Goal: Task Accomplishment & Management: Use online tool/utility

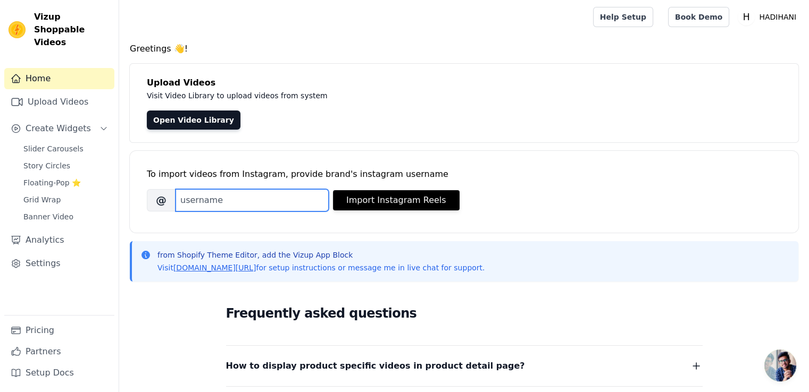
click at [236, 203] on input "Brand's Instagram Username" at bounding box center [251, 200] width 153 height 22
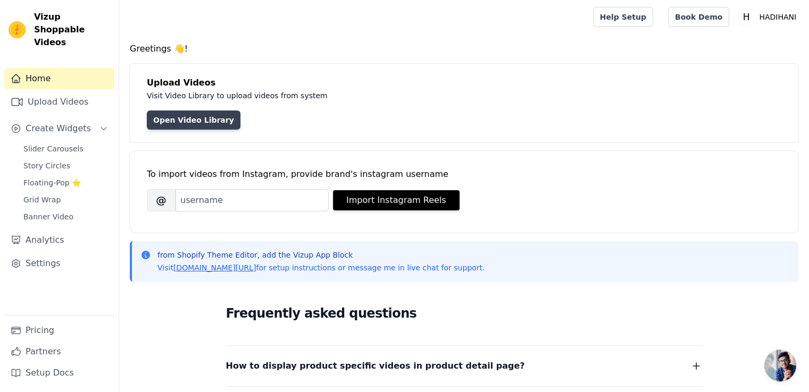
click at [192, 118] on link "Open Video Library" at bounding box center [194, 120] width 94 height 19
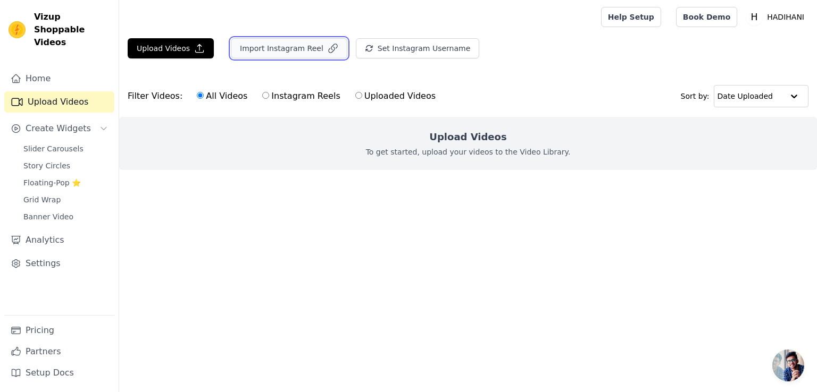
click at [309, 47] on button "Import Instagram Reel" at bounding box center [289, 48] width 116 height 20
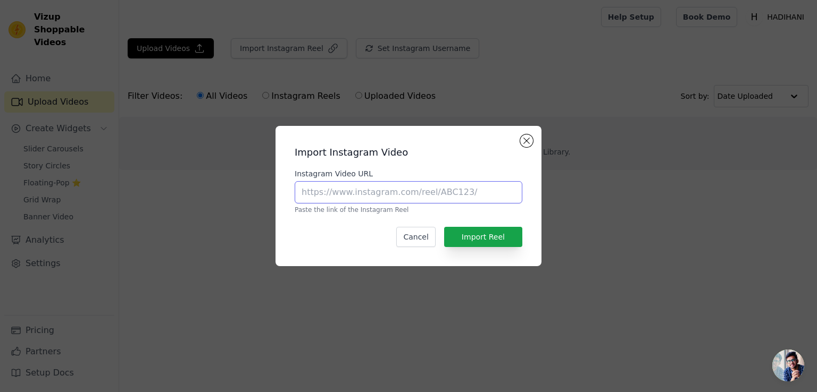
click at [340, 190] on input "Instagram Video URL" at bounding box center [409, 192] width 228 height 22
click at [409, 196] on input "Instagram Video URL" at bounding box center [409, 192] width 228 height 22
paste input "https://www.instagram.com/reel/DNaeaLyp_Rk/?utm_source=ig_web_copy_link&igsh=MW…"
type input "https://www.instagram.com/reel/DNaeaLyp_Rk/?utm_source=ig_web_copy_link&igsh=MW…"
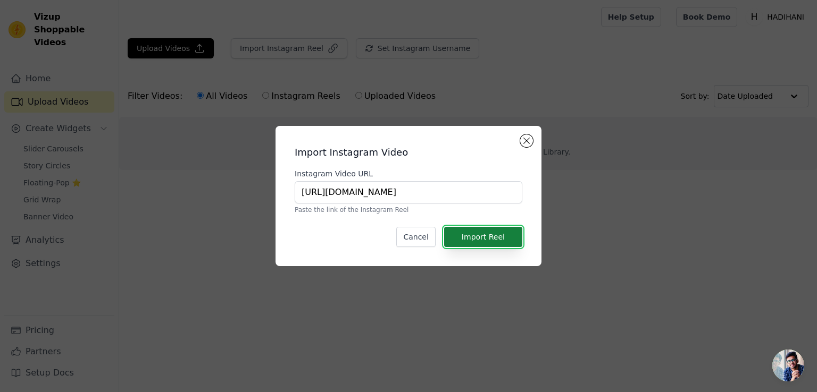
click at [485, 237] on button "Import Reel" at bounding box center [483, 237] width 78 height 20
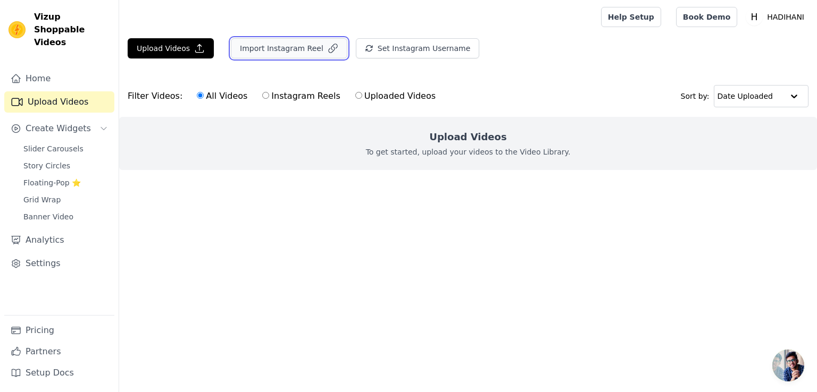
click at [276, 46] on button "Import Instagram Reel" at bounding box center [289, 48] width 116 height 20
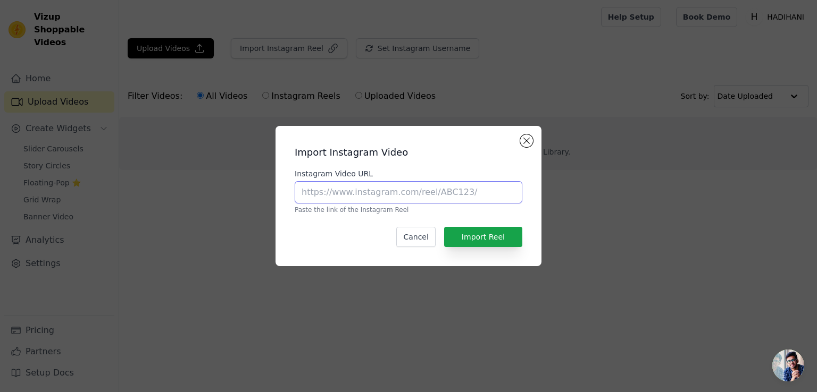
click at [349, 192] on input "Instagram Video URL" at bounding box center [409, 192] width 228 height 22
paste input "https://www.instagram.com/reel/DNk5ITnpEkg/?utm_source=ig_web_copy_link&igsh=YT…"
click at [349, 192] on input "https://www.instagram.com/reel/DNk5ITnpEkg/?utm_source=ig_web_copy_link&igsh=YT…" at bounding box center [409, 192] width 228 height 22
type input "https://www.instagram.com/reel/DNk5ITnpEkg/?utm_source=ig_web_copy_link&igsh=YT…"
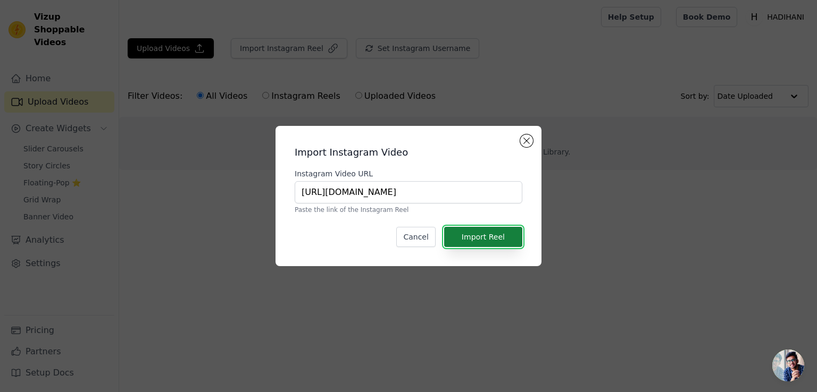
click at [493, 236] on button "Import Reel" at bounding box center [483, 237] width 78 height 20
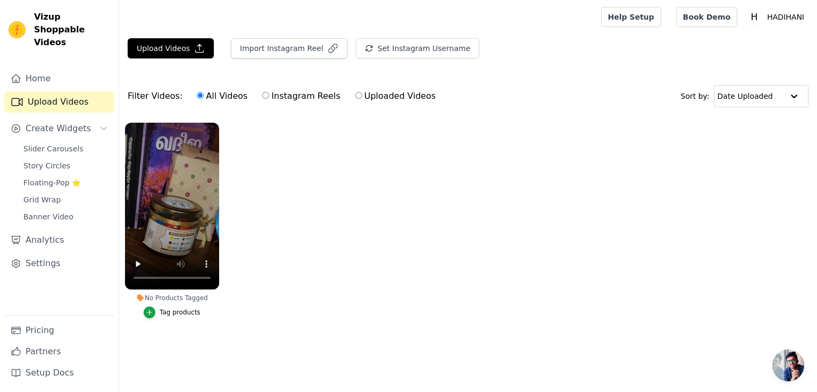
click at [158, 313] on button "Tag products" at bounding box center [172, 313] width 57 height 12
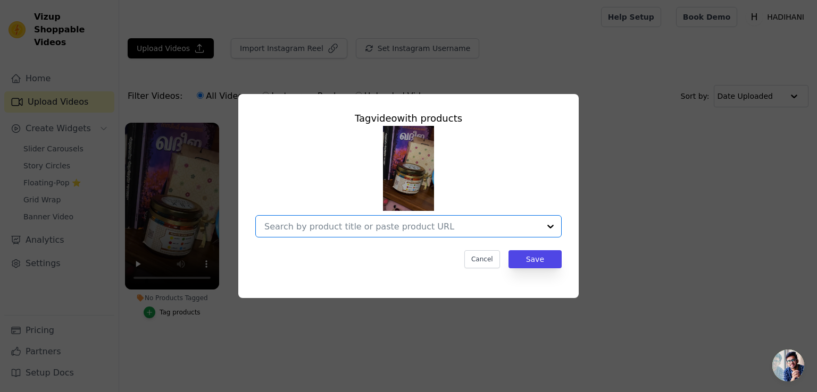
click at [433, 230] on input "No Products Tagged Tag video with products Option undefined, selected. Select i…" at bounding box center [401, 227] width 275 height 10
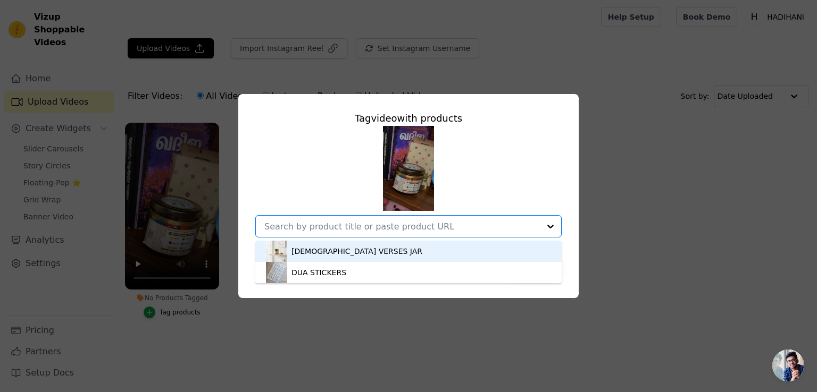
click at [351, 255] on div "QURAN VERSES JAR" at bounding box center [356, 251] width 131 height 11
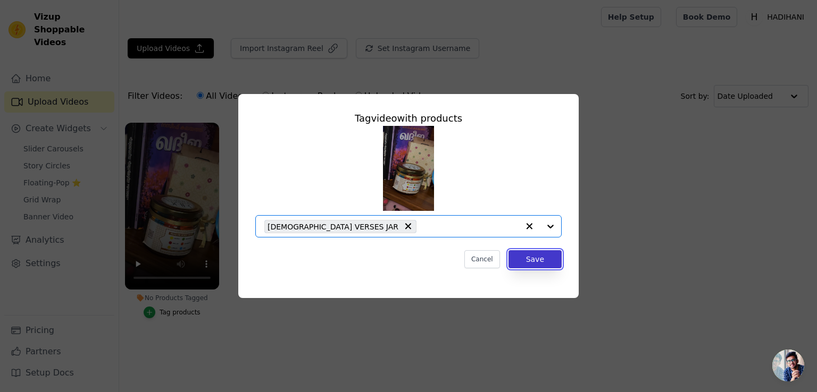
click at [534, 258] on button "Save" at bounding box center [534, 259] width 53 height 18
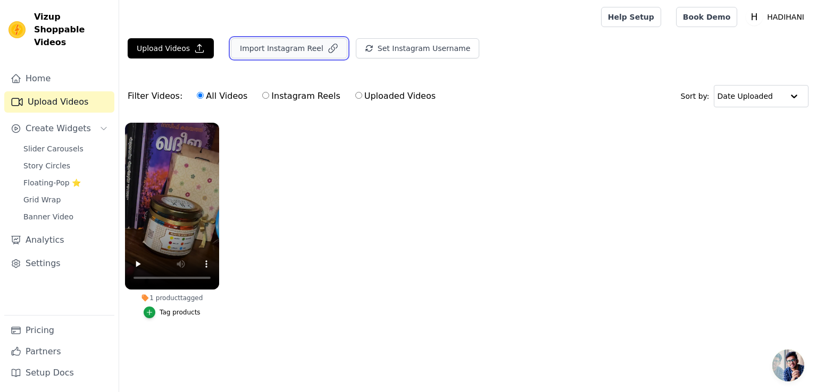
click at [298, 51] on button "Import Instagram Reel" at bounding box center [289, 48] width 116 height 20
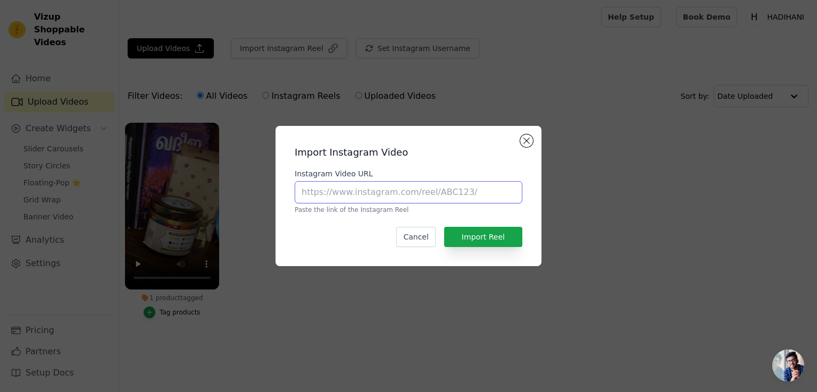
click at [335, 197] on input "Instagram Video URL" at bounding box center [409, 192] width 228 height 22
paste input "https://www.instagram.com/reel/DNtRKxKZBfj/?utm_source=ig_web_copy_link&igsh=eH…"
type input "https://www.instagram.com/reel/DNtRKxKZBfj/?utm_source=ig_web_copy_link&igsh=eH…"
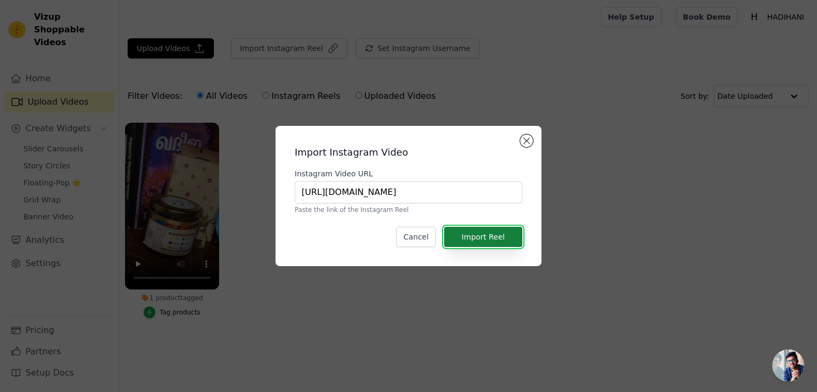
click at [485, 243] on button "Import Reel" at bounding box center [483, 237] width 78 height 20
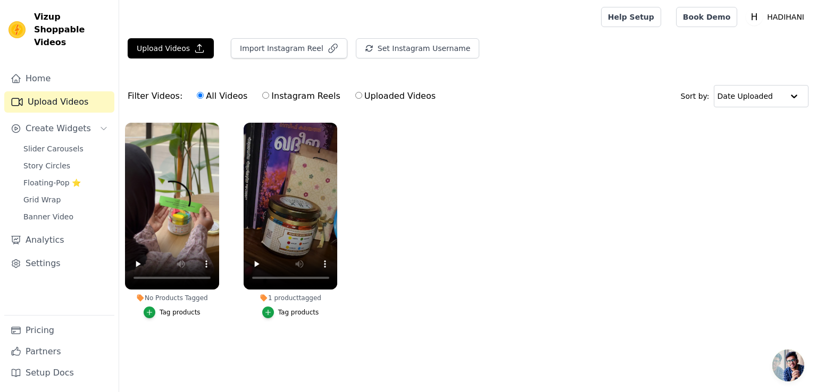
click at [160, 306] on li "No Products Tagged Tag products" at bounding box center [172, 221] width 94 height 196
click at [155, 312] on div "button" at bounding box center [150, 313] width 12 height 12
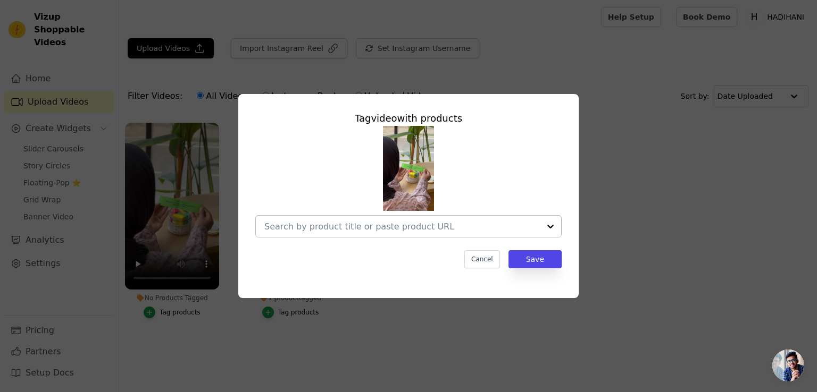
click at [359, 225] on input "No Products Tagged Tag video with products Cancel Save Tag products" at bounding box center [401, 227] width 275 height 10
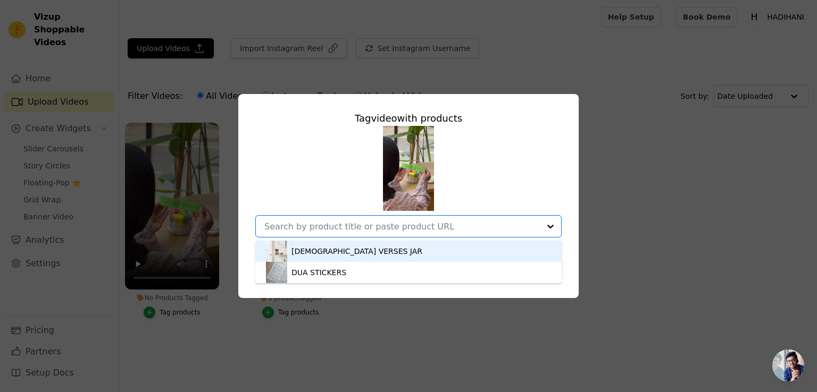
click at [347, 254] on div "QURAN VERSES JAR" at bounding box center [356, 251] width 131 height 11
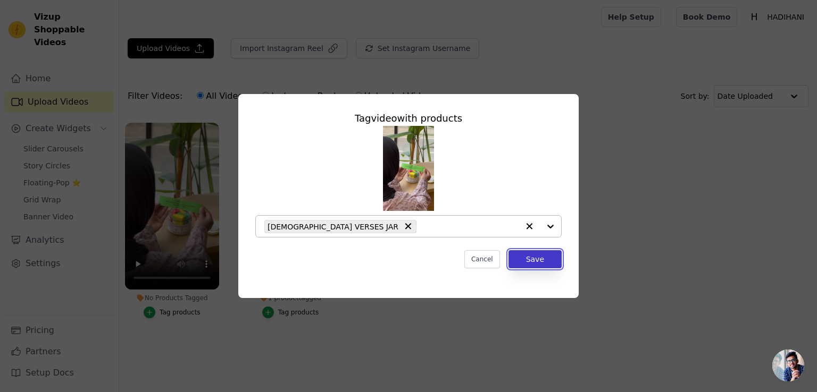
click at [543, 255] on button "Save" at bounding box center [534, 259] width 53 height 18
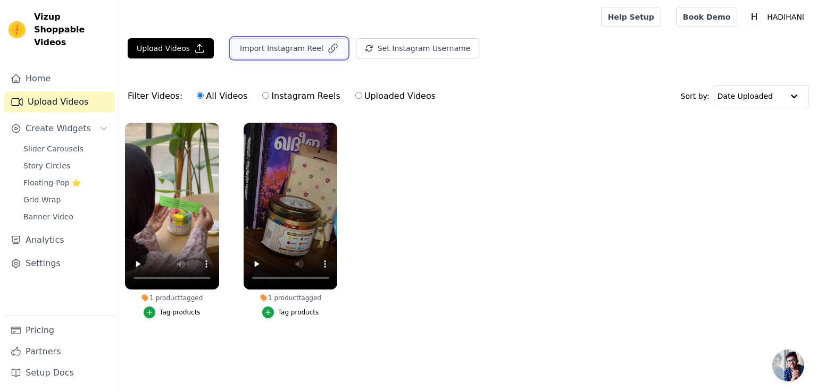
click at [293, 54] on button "Import Instagram Reel" at bounding box center [289, 48] width 116 height 20
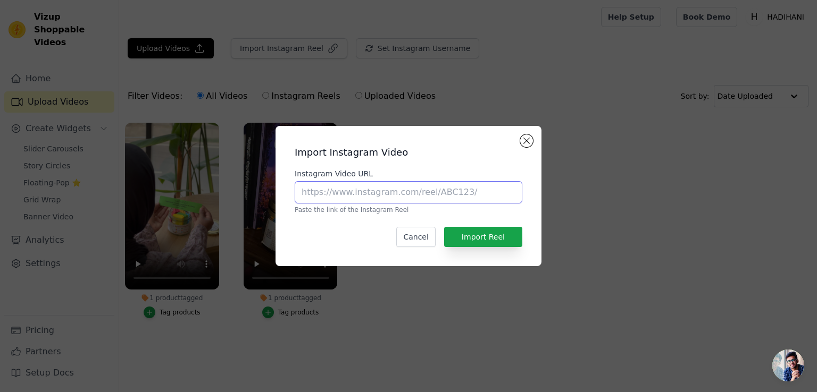
click at [385, 184] on input "Instagram Video URL" at bounding box center [409, 192] width 228 height 22
paste input "https://www.instagram.com/reel/DMiKyG6zYpj/?utm_source=ig_web_copy_link&igsh=MW…"
type input "https://www.instagram.com/reel/DMiKyG6zYpj/?utm_source=ig_web_copy_link&igsh=MW…"
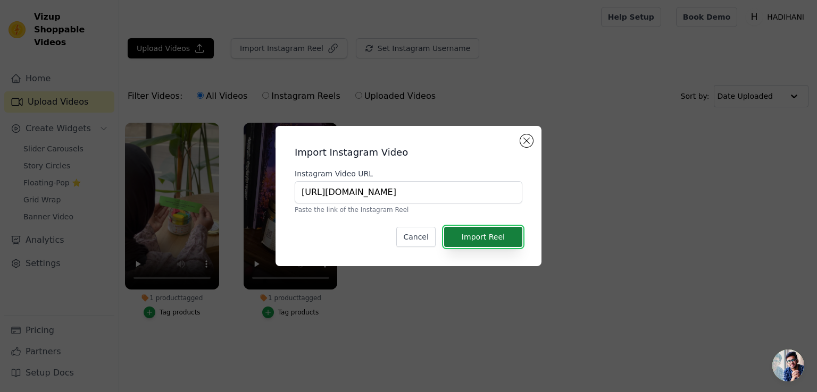
click at [465, 240] on button "Import Reel" at bounding box center [483, 237] width 78 height 20
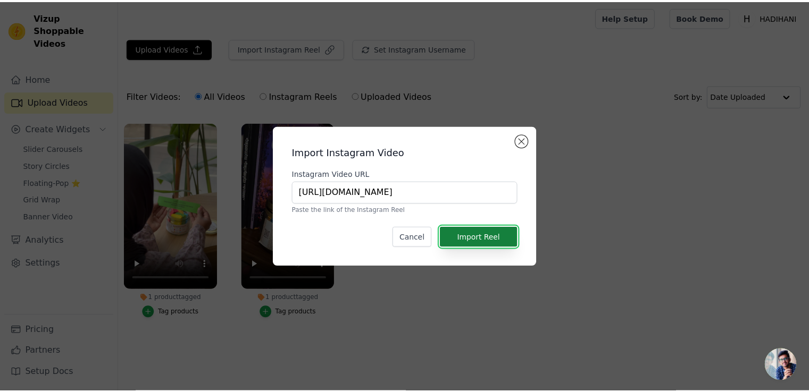
scroll to position [0, 0]
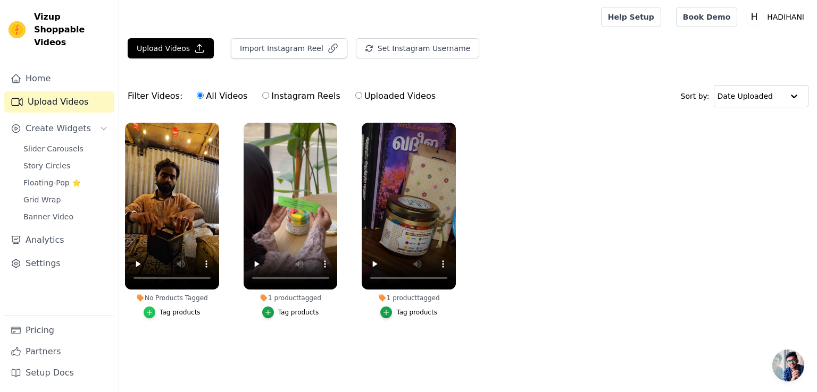
click at [153, 312] on icon "button" at bounding box center [149, 312] width 7 height 7
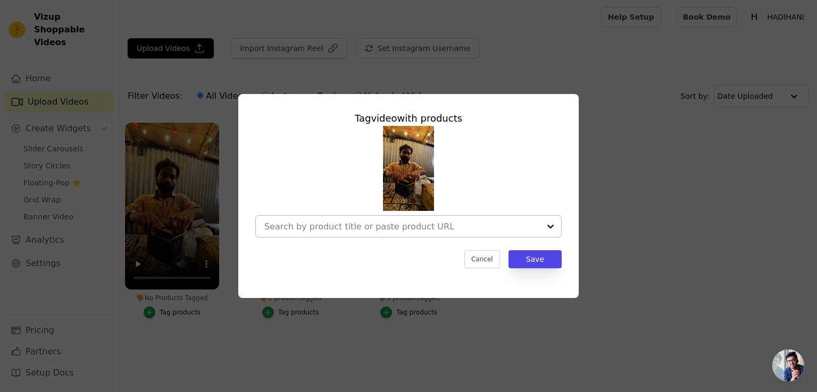
click at [375, 229] on input "No Products Tagged Tag video with products Cancel Save Tag products" at bounding box center [401, 227] width 275 height 10
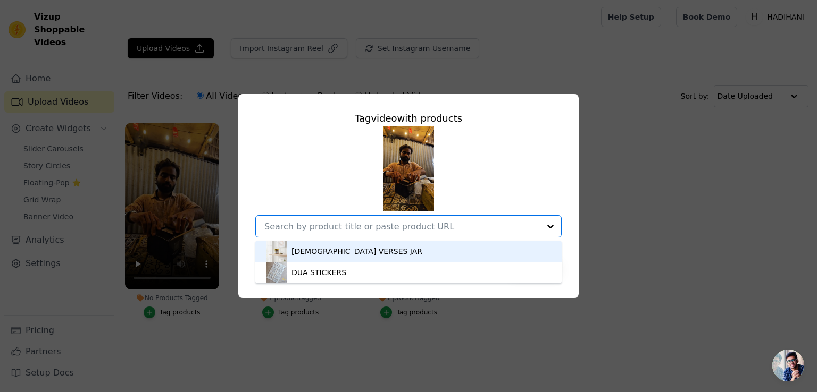
click at [357, 252] on div "QURAN VERSES JAR" at bounding box center [408, 251] width 285 height 21
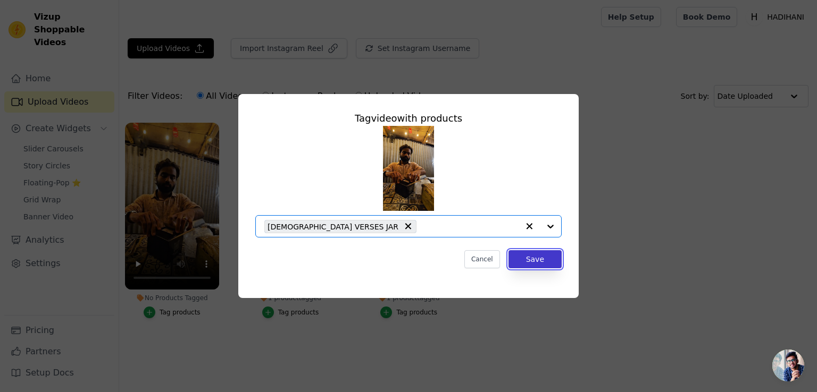
click at [545, 265] on button "Save" at bounding box center [534, 259] width 53 height 18
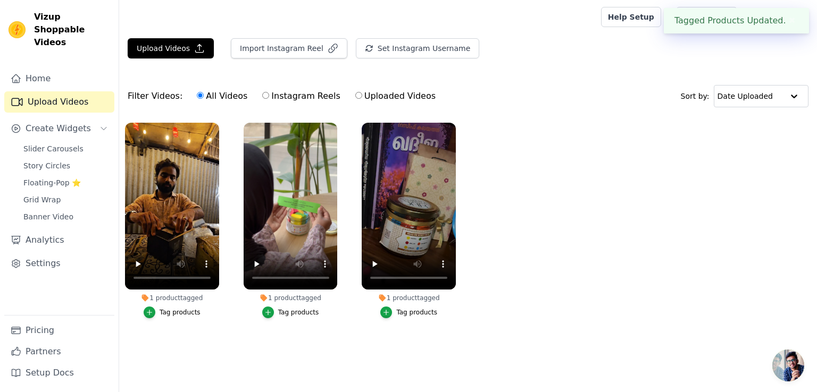
click at [262, 98] on input "Instagram Reels" at bounding box center [265, 95] width 7 height 7
radio input "true"
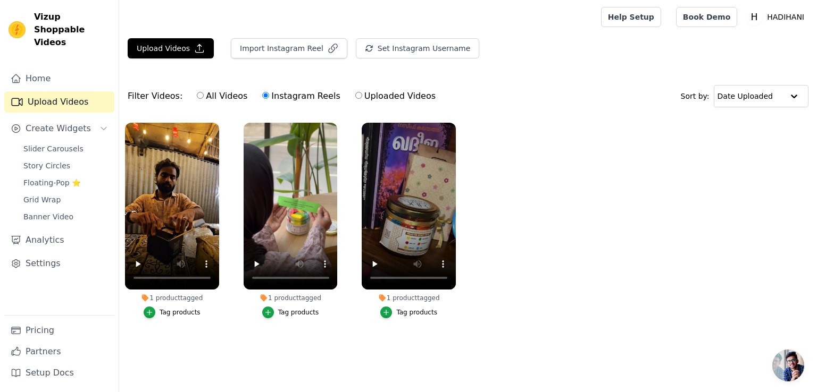
click at [345, 105] on div "All Videos Instagram Reels Uploaded Videos" at bounding box center [316, 96] width 250 height 24
click at [355, 97] on input "Uploaded Videos" at bounding box center [358, 95] width 7 height 7
radio input "true"
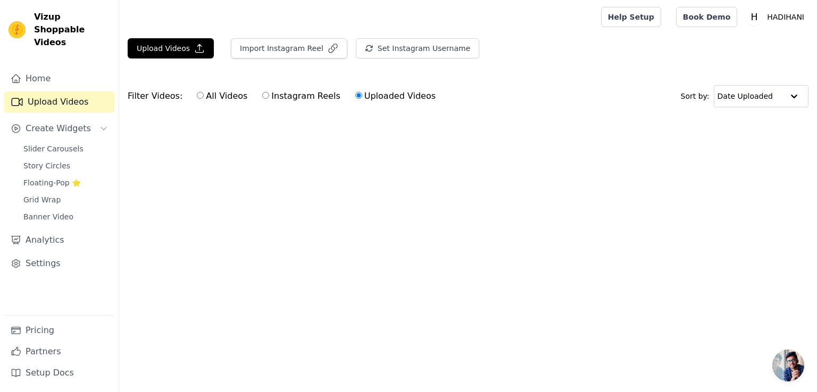
click at [262, 94] on input "Instagram Reels" at bounding box center [265, 95] width 7 height 7
radio input "true"
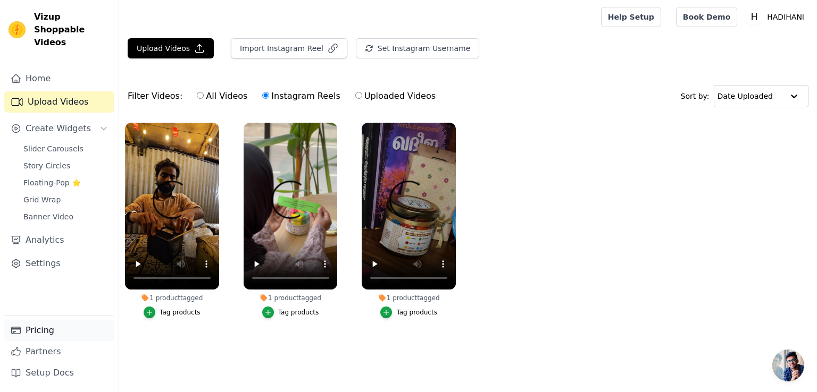
click at [39, 321] on link "Pricing" at bounding box center [59, 330] width 110 height 21
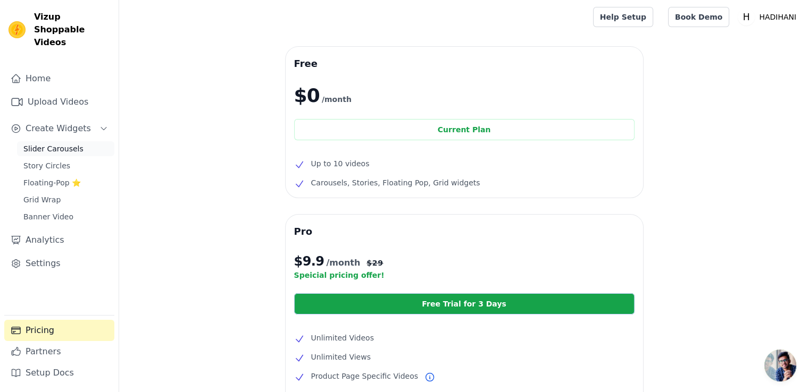
click at [79, 141] on link "Slider Carousels" at bounding box center [65, 148] width 97 height 15
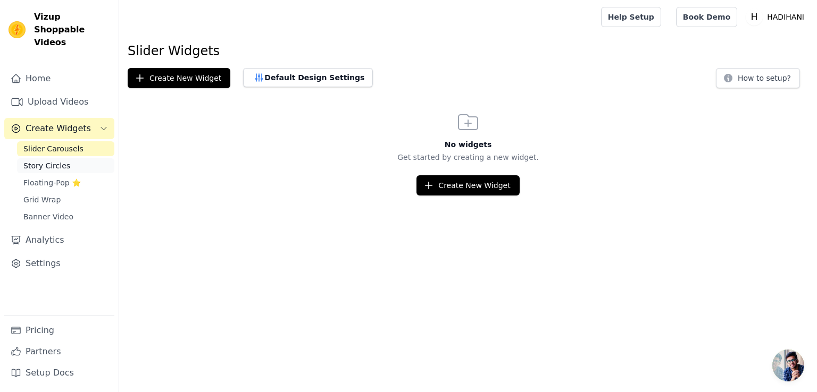
click at [63, 161] on span "Story Circles" at bounding box center [46, 166] width 47 height 11
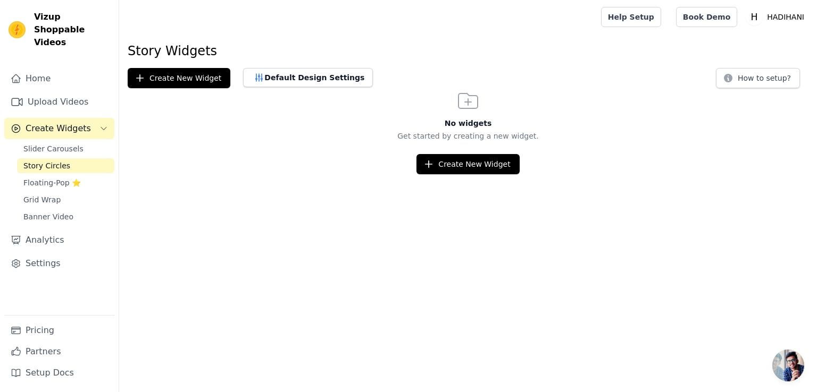
click at [70, 144] on div "Slider Carousels Story Circles Floating-Pop ⭐ Grid Wrap Banner Video" at bounding box center [65, 182] width 97 height 83
click at [71, 144] on span "Slider Carousels" at bounding box center [53, 149] width 60 height 11
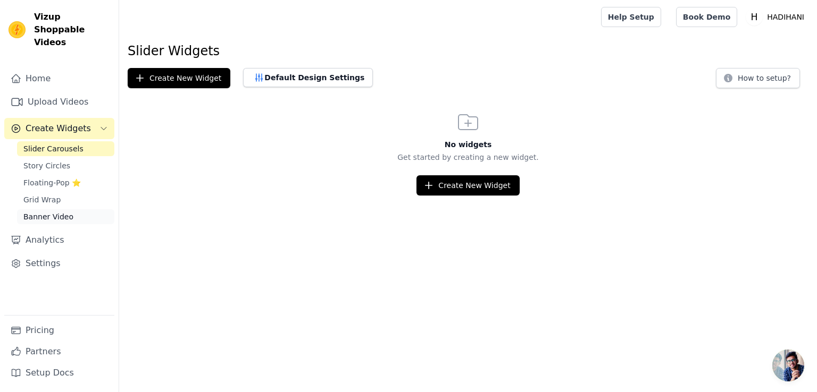
click at [67, 212] on span "Banner Video" at bounding box center [48, 217] width 50 height 11
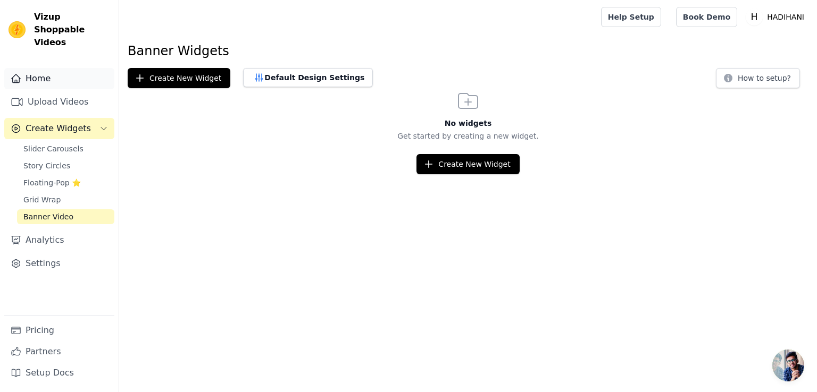
click at [34, 75] on link "Home" at bounding box center [59, 78] width 110 height 21
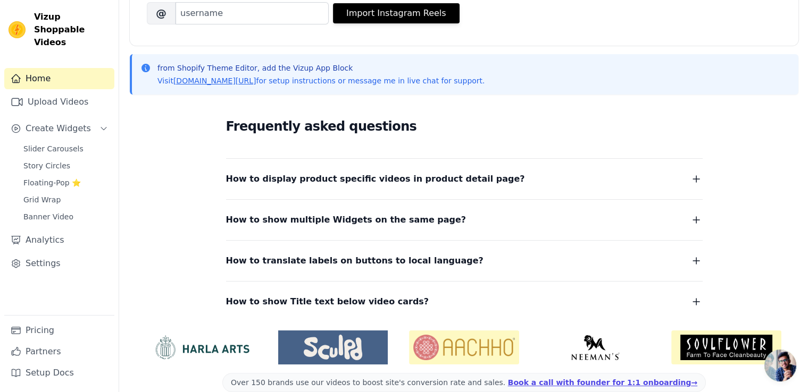
scroll to position [203, 0]
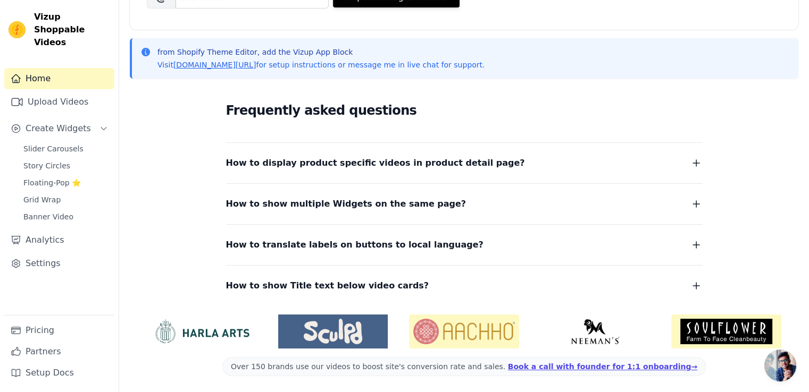
click at [695, 165] on icon "button" at bounding box center [696, 163] width 13 height 13
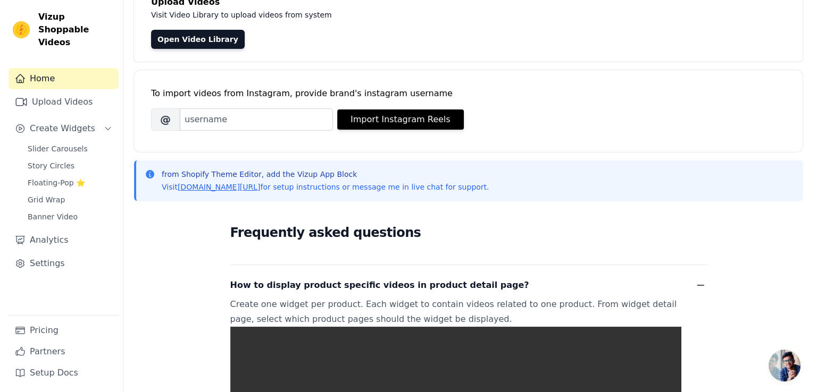
scroll to position [0, 0]
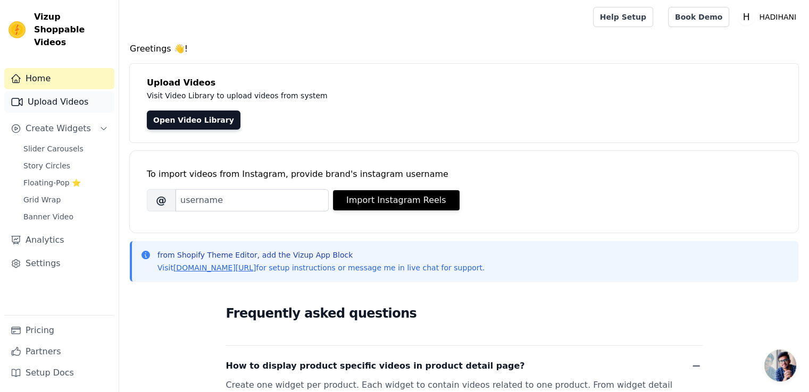
click at [80, 94] on link "Upload Videos" at bounding box center [59, 101] width 110 height 21
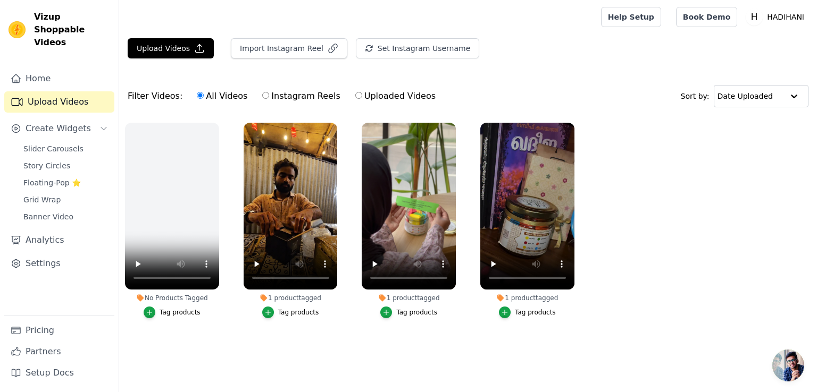
click at [593, 293] on ul "No Products Tagged Tag products 1 product tagged Tag products 1 product tagged …" at bounding box center [468, 231] width 698 height 229
click at [48, 253] on link "Settings" at bounding box center [59, 263] width 110 height 21
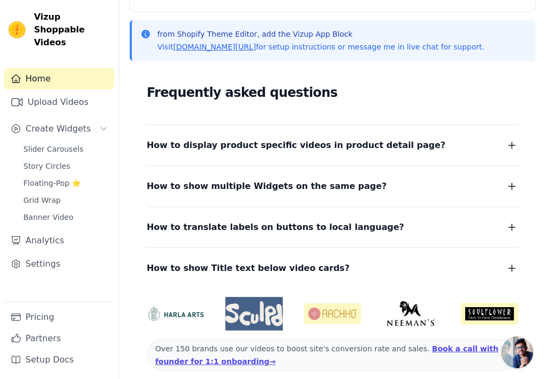
scroll to position [230, 0]
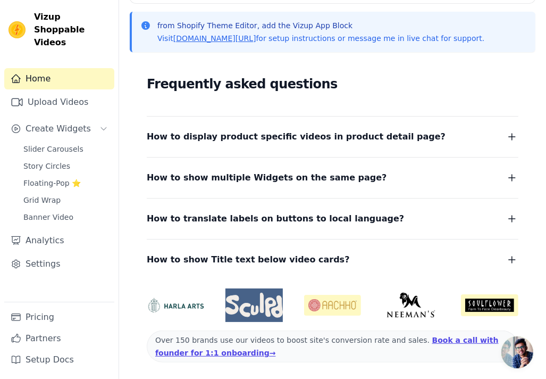
click at [510, 136] on icon "button" at bounding box center [512, 136] width 6 height 6
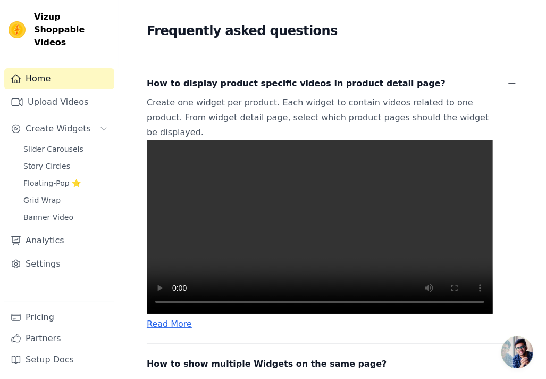
click at [313, 238] on video at bounding box center [320, 226] width 346 height 173
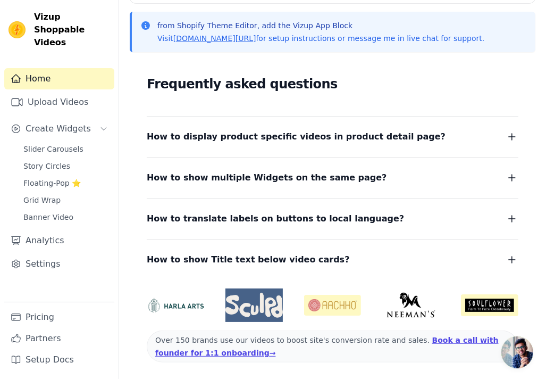
click at [506, 131] on icon "button" at bounding box center [512, 136] width 13 height 13
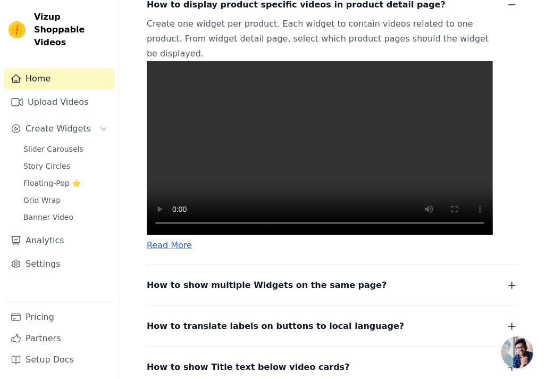
scroll to position [389, 0]
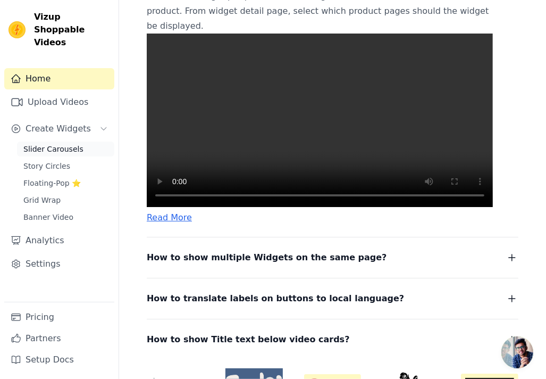
click at [73, 144] on span "Slider Carousels" at bounding box center [53, 149] width 60 height 11
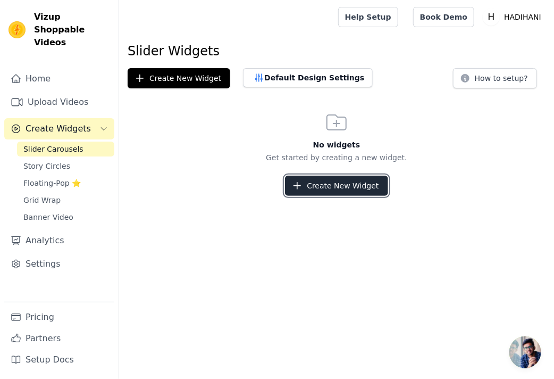
click at [351, 194] on button "Create New Widget" at bounding box center [336, 185] width 103 height 20
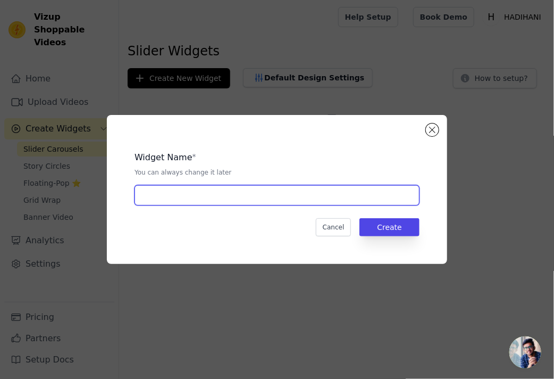
click at [284, 204] on input "text" at bounding box center [277, 195] width 285 height 20
type input "jar carosal"
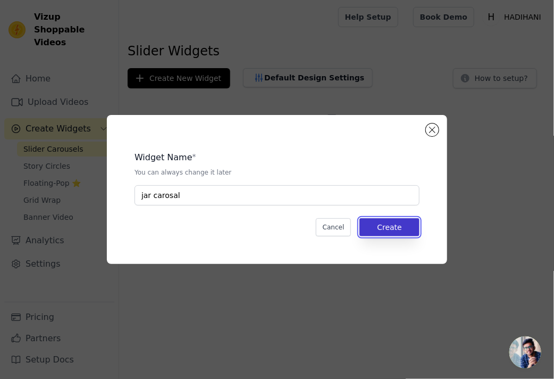
click at [415, 228] on button "Create" at bounding box center [389, 227] width 60 height 18
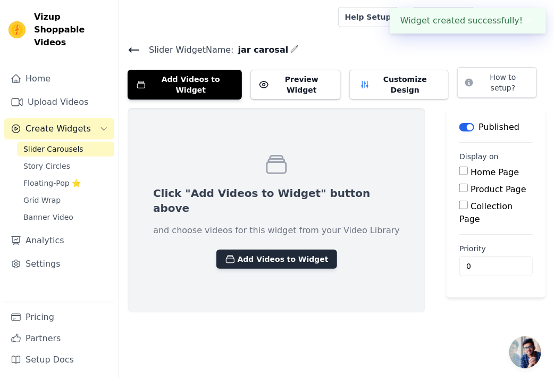
click at [280, 249] on button "Add Videos to Widget" at bounding box center [276, 258] width 121 height 19
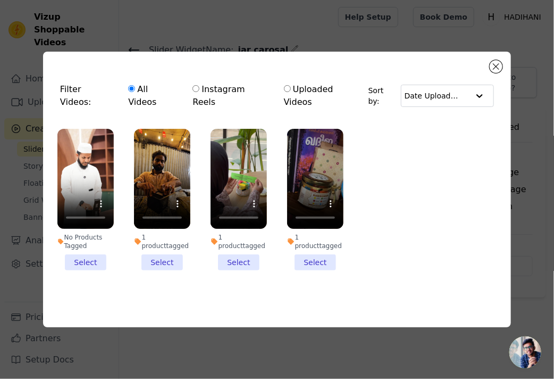
click at [91, 255] on li "No Products Tagged Select" at bounding box center [85, 200] width 56 height 142
click at [0, 0] on input "No Products Tagged Select" at bounding box center [0, 0] width 0 height 0
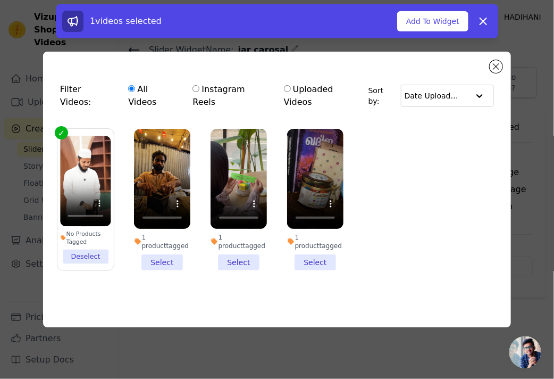
click at [146, 257] on li "1 product tagged Select" at bounding box center [162, 200] width 56 height 142
click at [0, 0] on input "1 product tagged Select" at bounding box center [0, 0] width 0 height 0
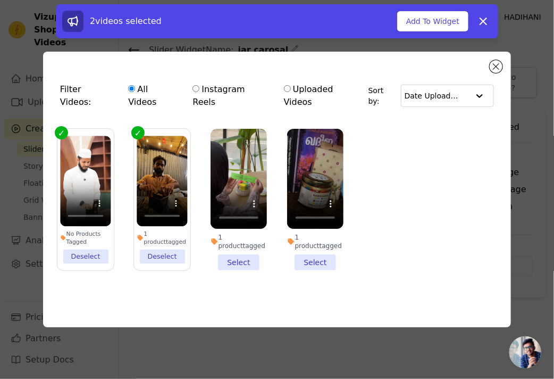
click at [227, 249] on li "1 product tagged Select" at bounding box center [239, 200] width 56 height 142
click at [0, 0] on input "1 product tagged Select" at bounding box center [0, 0] width 0 height 0
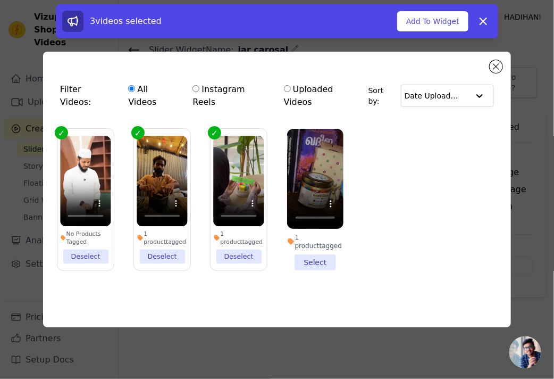
click at [298, 251] on li "1 product tagged Select" at bounding box center [315, 200] width 56 height 142
click at [0, 0] on input "1 product tagged Select" at bounding box center [0, 0] width 0 height 0
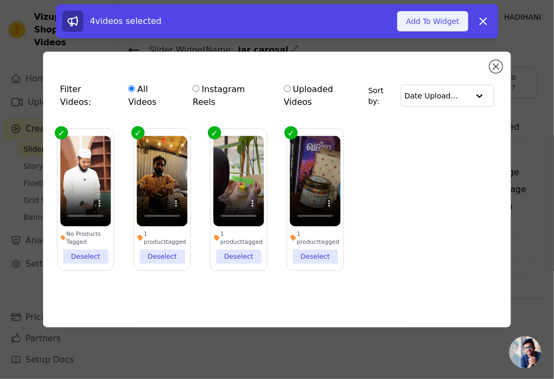
click at [439, 18] on button "Add To Widget" at bounding box center [432, 21] width 71 height 20
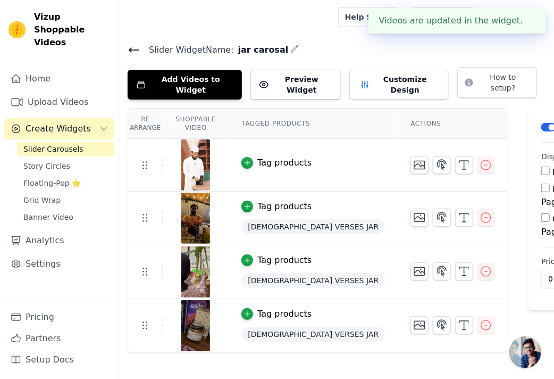
click at [541, 183] on input "Product Page" at bounding box center [545, 187] width 9 height 9
checkbox input "true"
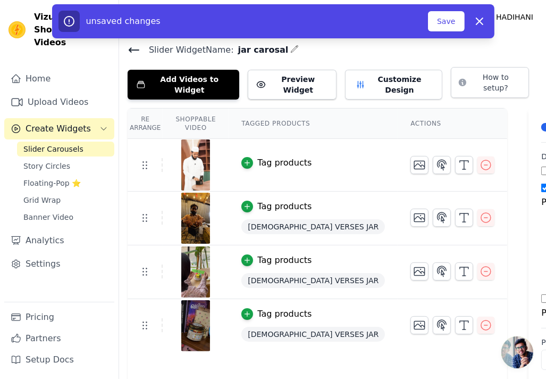
click at [550, 251] on input "Specific Product Pages" at bounding box center [554, 255] width 9 height 9
radio input "true"
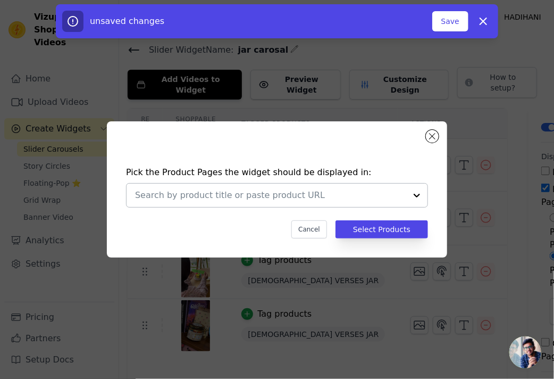
click at [387, 192] on input "text" at bounding box center [270, 195] width 271 height 13
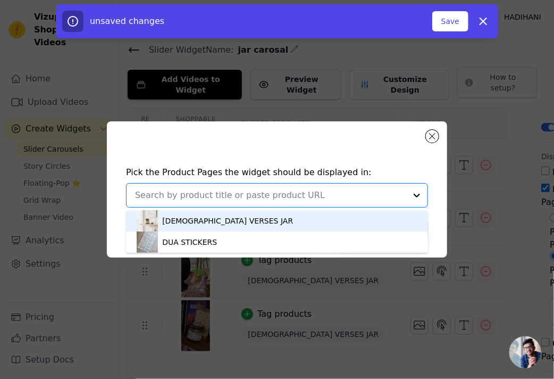
click at [366, 219] on div "QURAN VERSES JAR" at bounding box center [277, 220] width 281 height 21
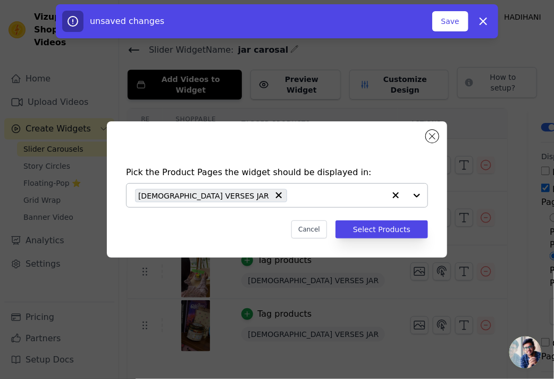
click at [390, 240] on div "Pick the Product Pages the widget should be displayed in: QURAN VERSES JAR Canc…" at bounding box center [276, 202] width 323 height 94
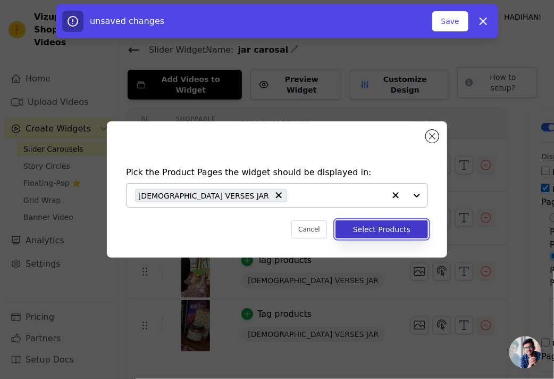
click at [395, 228] on button "Select Products" at bounding box center [381, 229] width 93 height 18
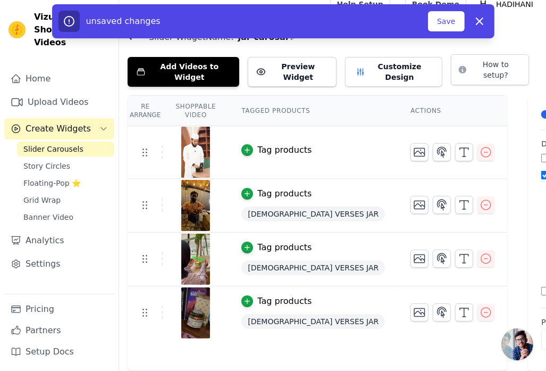
scroll to position [47, 0]
click at [451, 28] on button "Save" at bounding box center [446, 21] width 36 height 20
